Goal: Check status: Check status

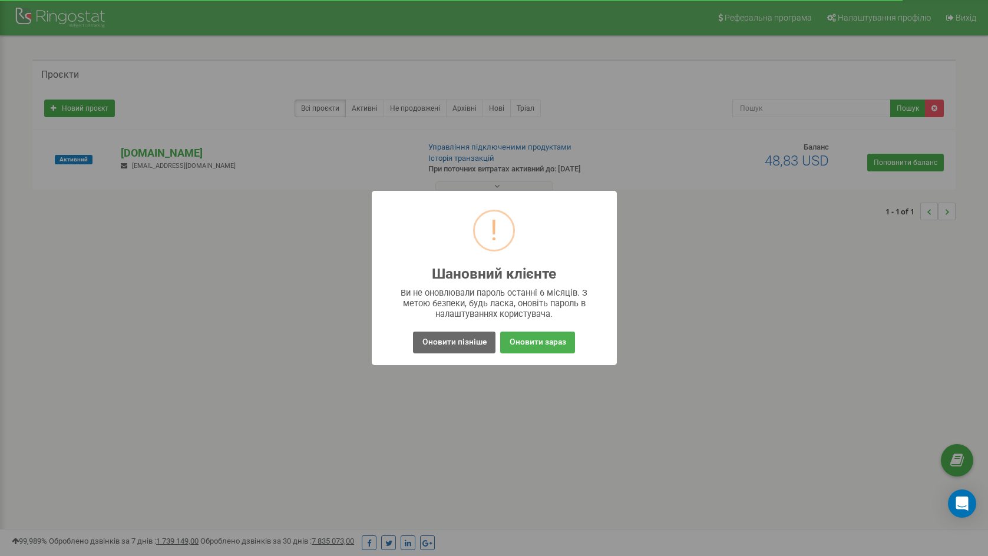
click at [461, 345] on button "Оновити пізніше" at bounding box center [454, 343] width 82 height 22
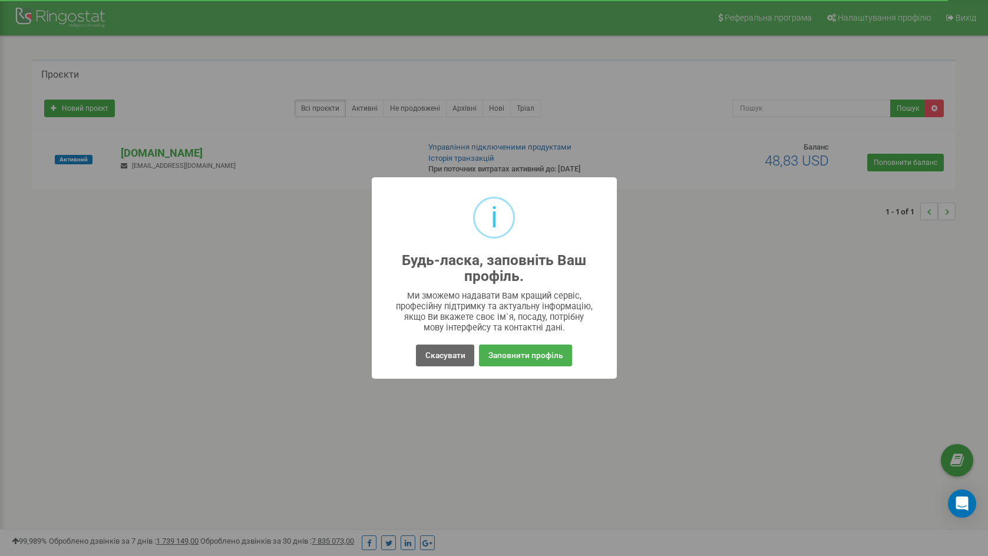
click at [447, 358] on button "Скасувати" at bounding box center [445, 356] width 58 height 22
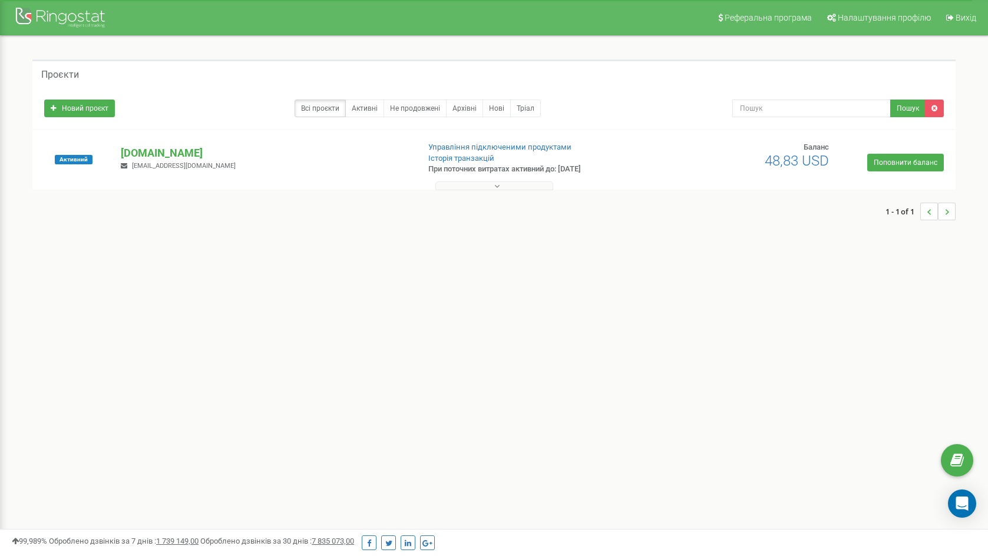
click at [55, 11] on div at bounding box center [62, 19] width 94 height 28
click at [168, 154] on p "[DOMAIN_NAME]" at bounding box center [265, 152] width 288 height 15
click at [492, 154] on link "Історія транзакцій" at bounding box center [461, 158] width 66 height 9
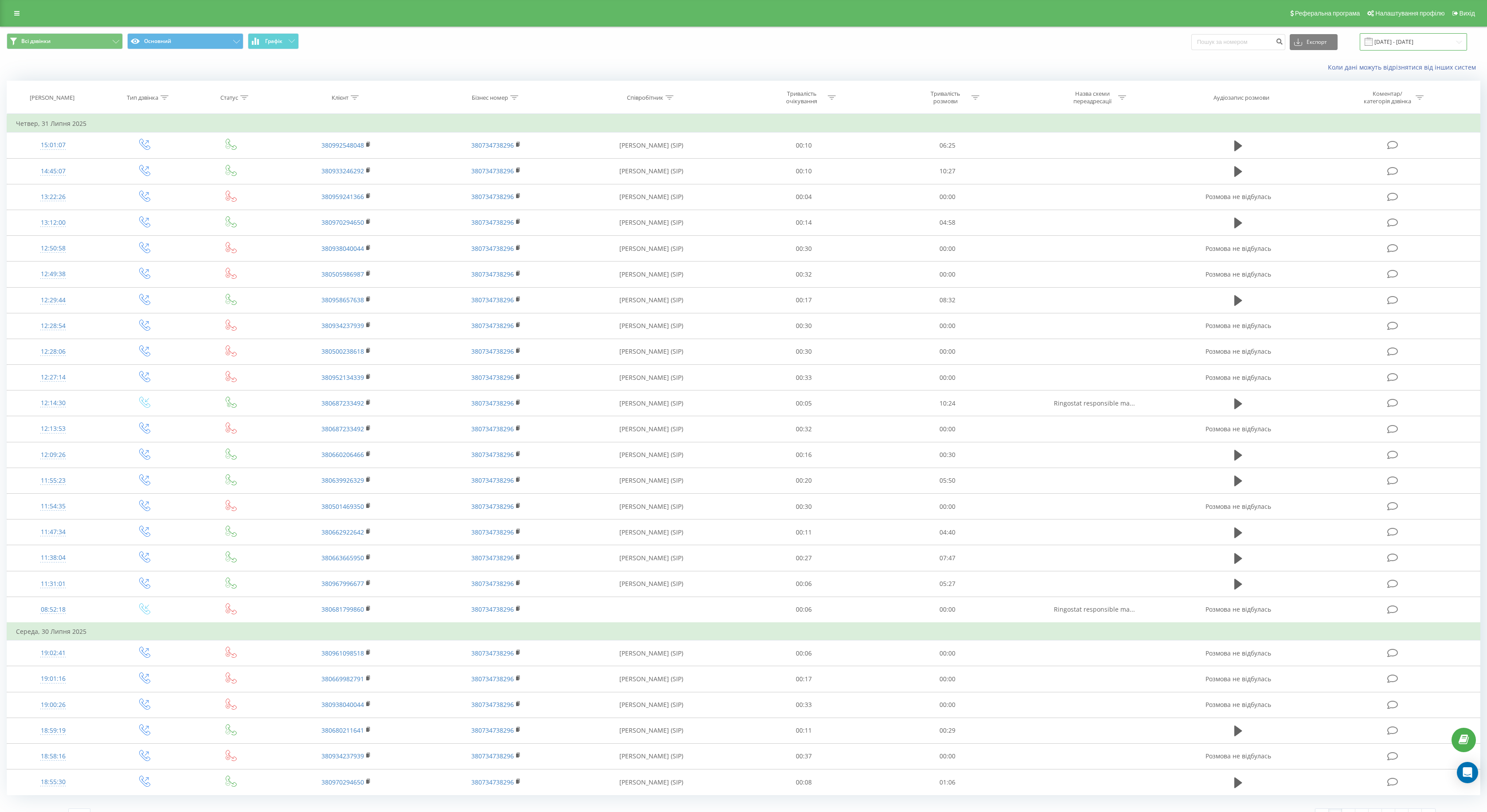
click at [1425, 50] on input "[DATE] - [DATE]" at bounding box center [1413, 41] width 108 height 17
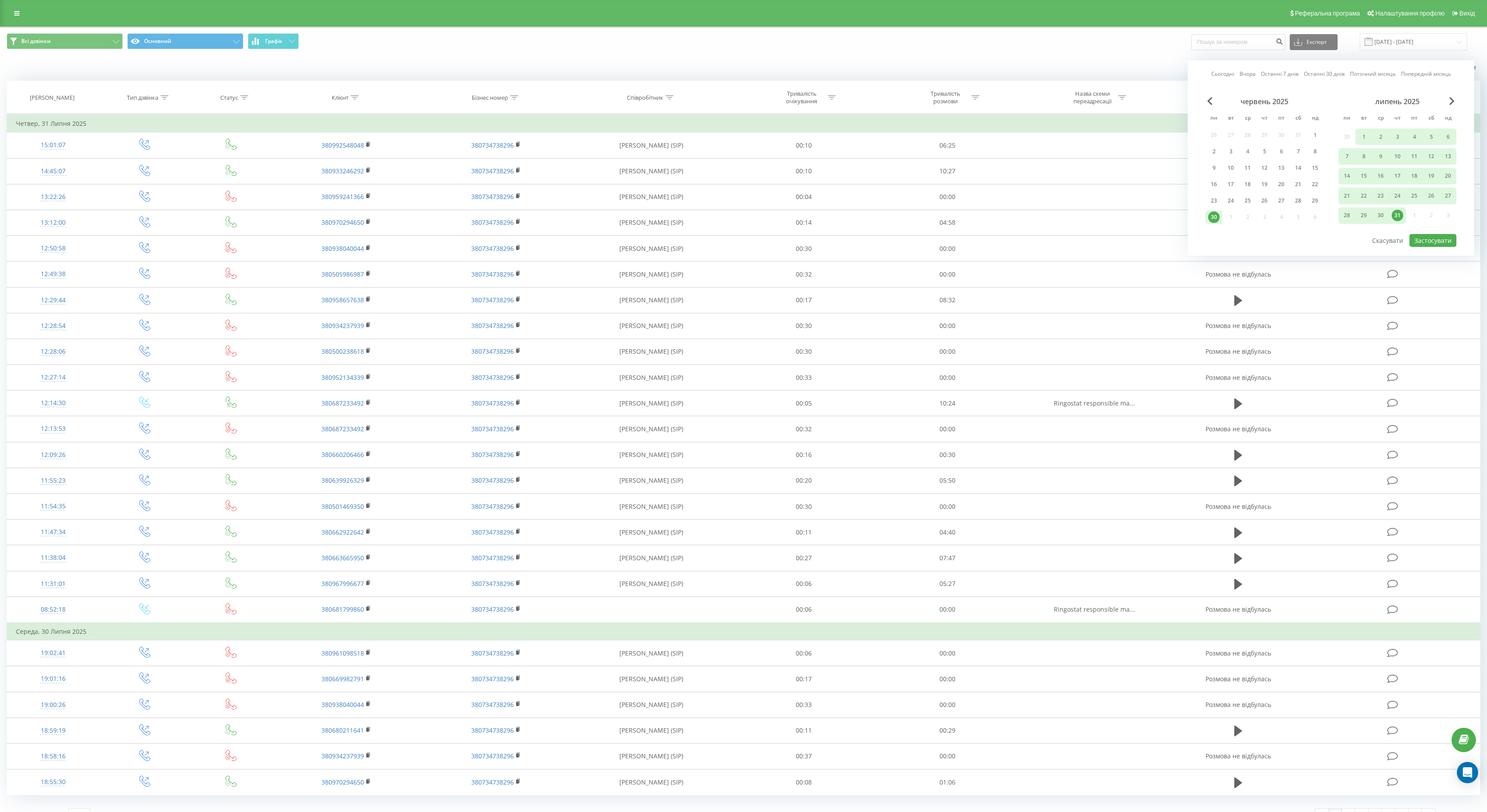
click at [1436, 106] on div "липень 2025" at bounding box center [1397, 102] width 118 height 9
click at [1449, 105] on span "Next Month" at bounding box center [1452, 101] width 5 height 8
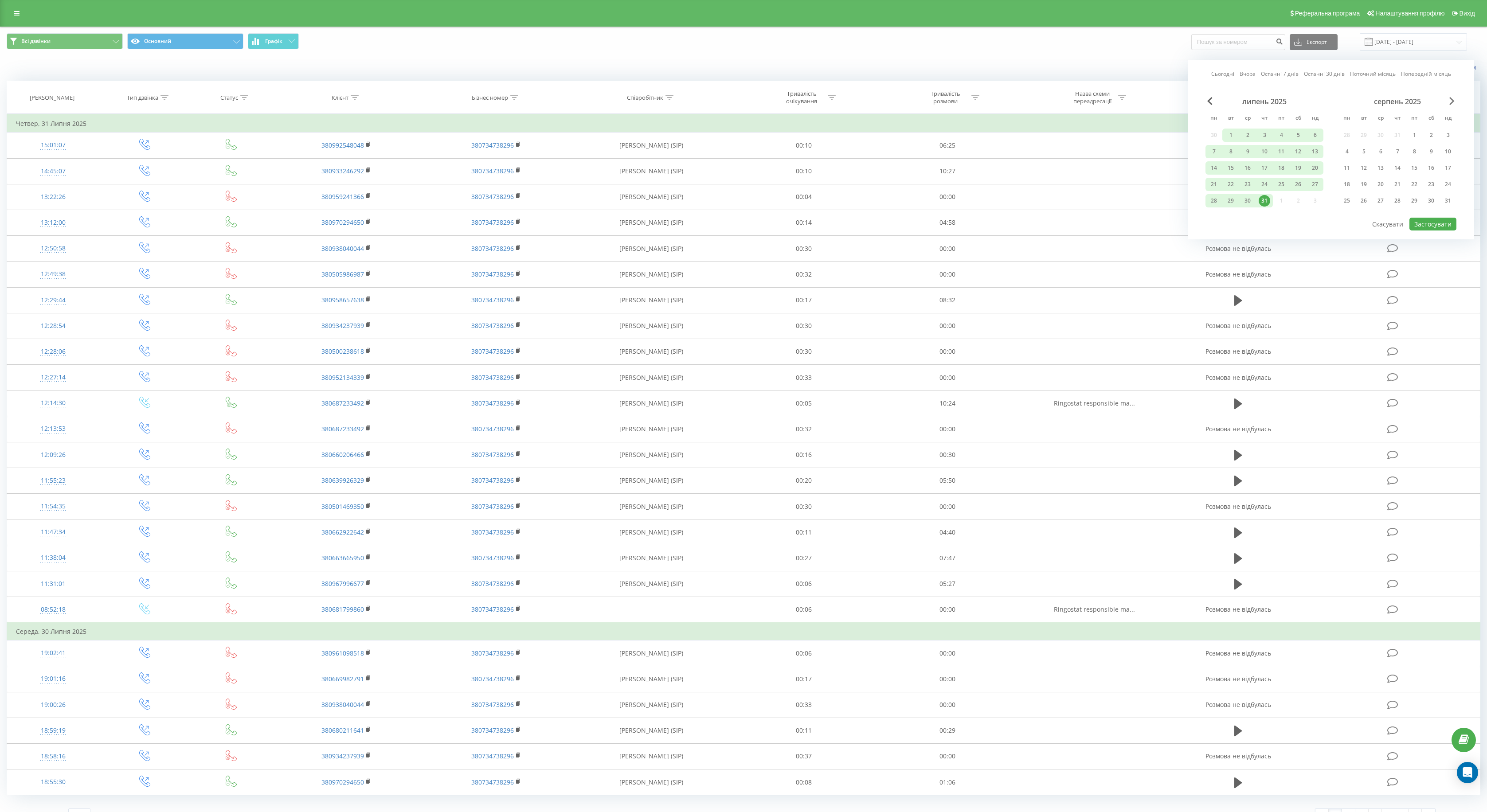
click at [1449, 105] on span "Next Month" at bounding box center [1452, 101] width 5 height 8
click at [1409, 174] on div "19" at bounding box center [1414, 168] width 11 height 11
click at [1409, 230] on button "Застосувати" at bounding box center [1433, 224] width 47 height 13
type input "19.09.2025 - 19.09.2025"
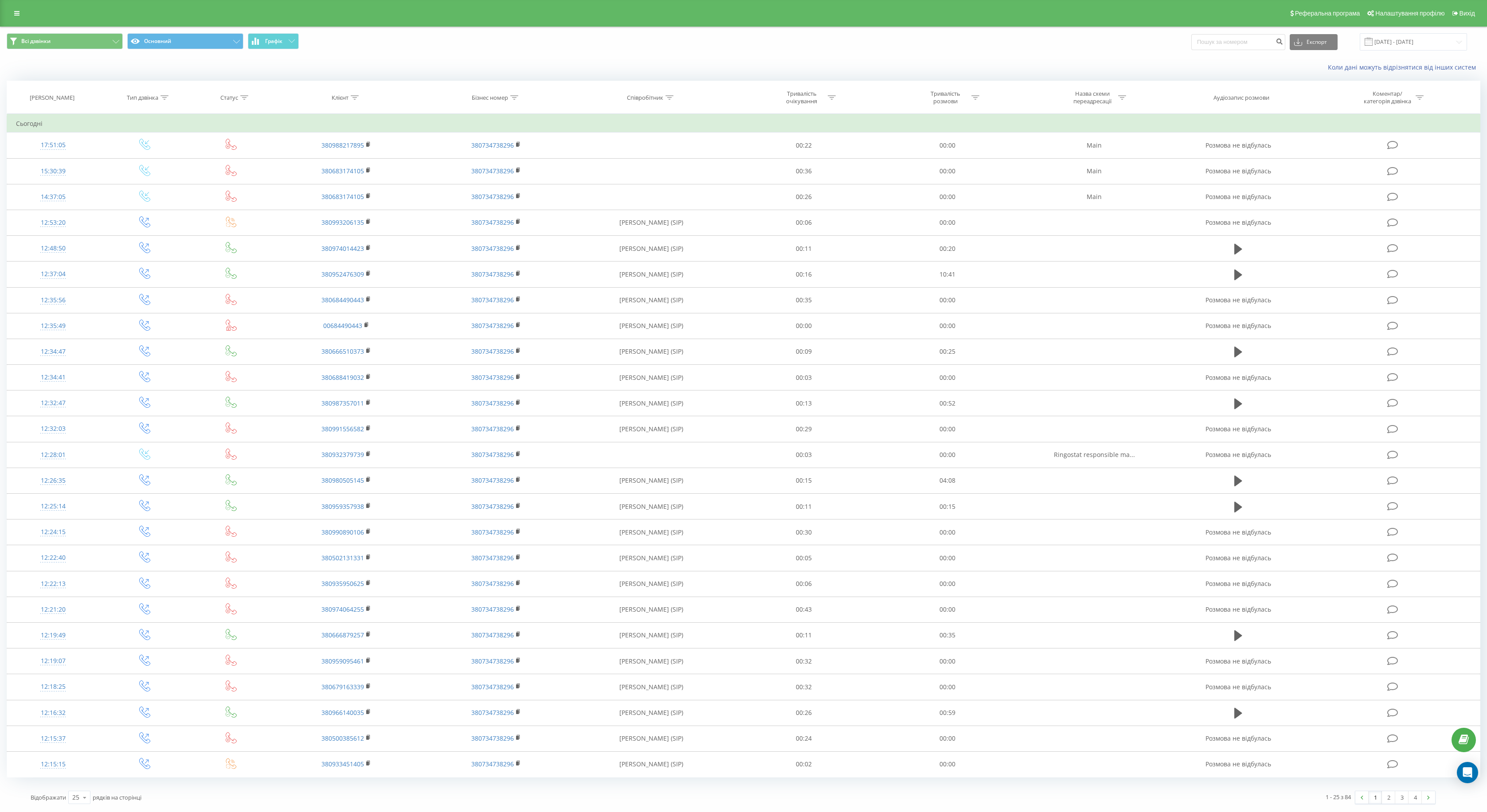
scroll to position [111, 0]
